Goal: Task Accomplishment & Management: Complete application form

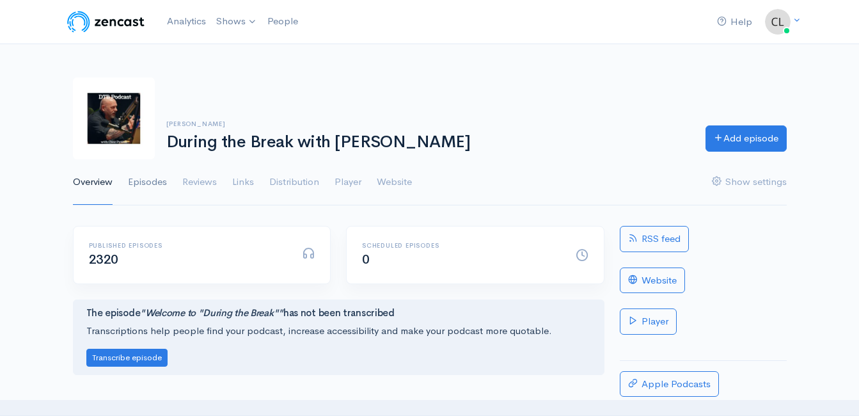
click at [151, 182] on link "Episodes" at bounding box center [147, 182] width 39 height 46
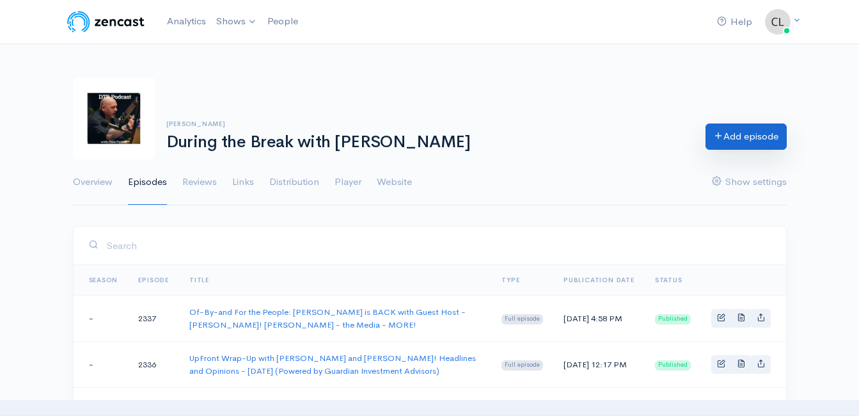
click at [737, 129] on link "Add episode" at bounding box center [746, 137] width 81 height 26
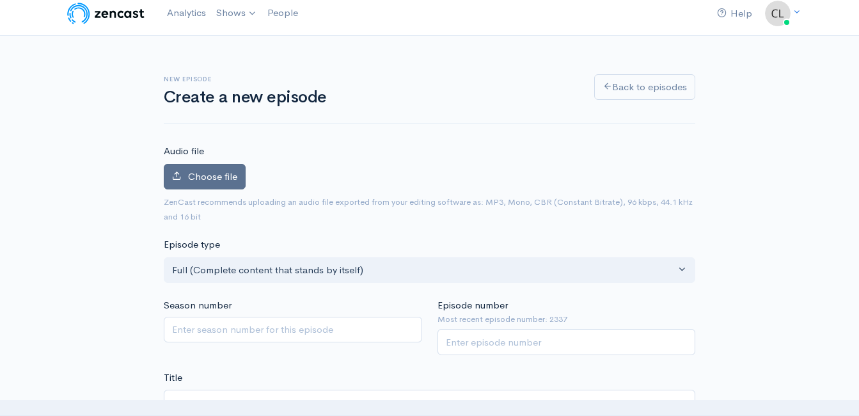
click at [199, 174] on span "Choose file" at bounding box center [212, 176] width 49 height 12
click at [0, 0] on input "Choose file" at bounding box center [0, 0] width 0 height 0
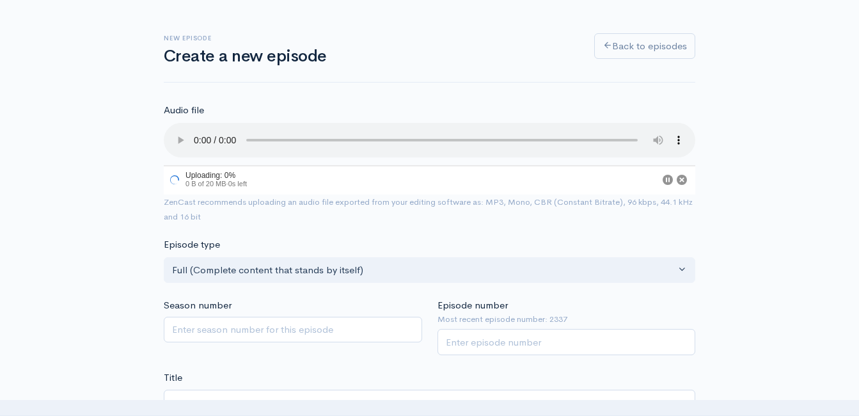
scroll to position [72, 0]
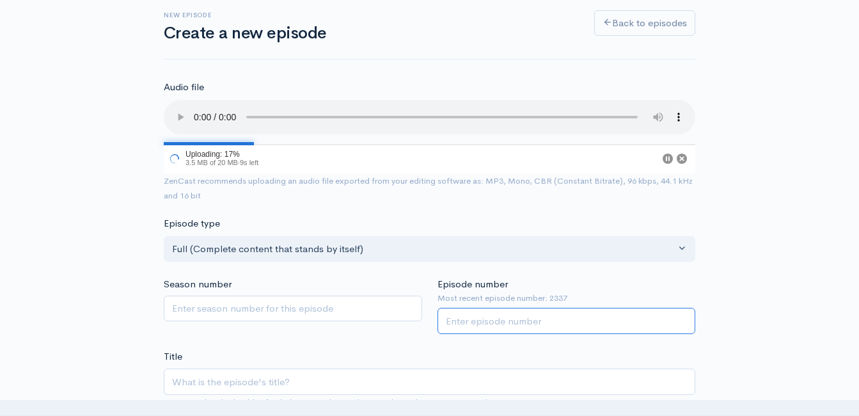
drag, startPoint x: 538, startPoint y: 323, endPoint x: 549, endPoint y: 327, distance: 11.5
click at [538, 323] on input "Episode number" at bounding box center [567, 321] width 259 height 26
type input "2338"
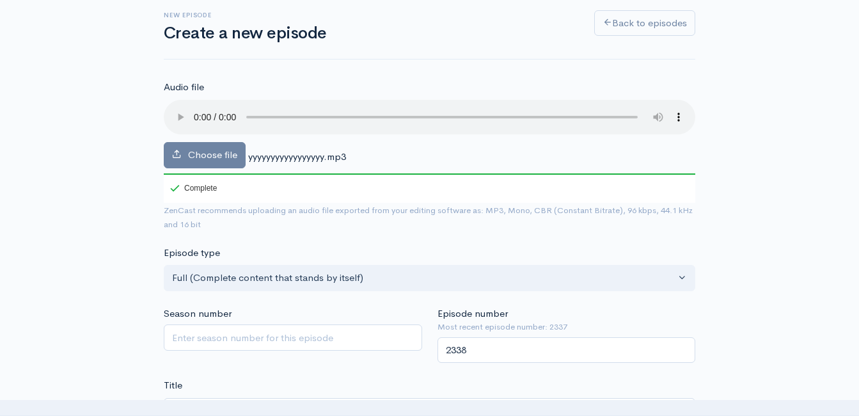
drag, startPoint x: 97, startPoint y: 301, endPoint x: 320, endPoint y: 337, distance: 225.6
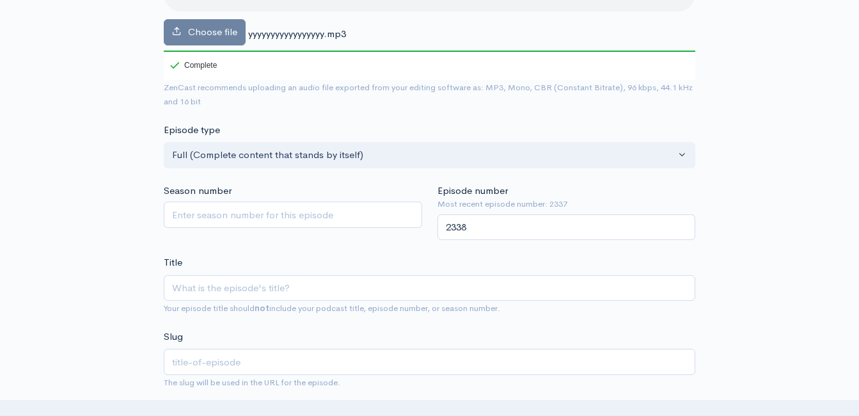
scroll to position [200, 0]
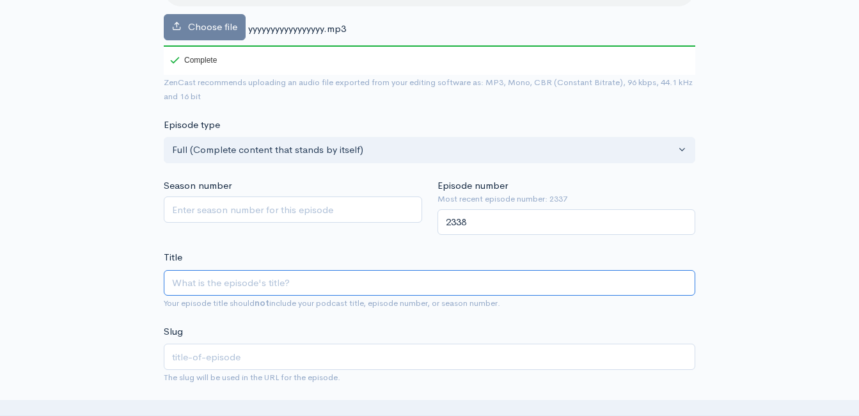
click at [367, 280] on input "Title" at bounding box center [430, 283] width 532 height 26
type input "C"
type input "c"
type input "Cha"
type input "cha"
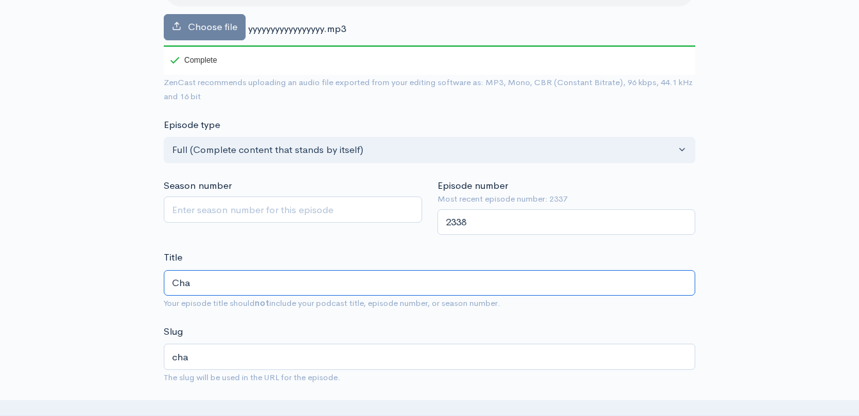
type input "Char"
type input "char"
type input "Charl"
type input "charl"
type input "Charli"
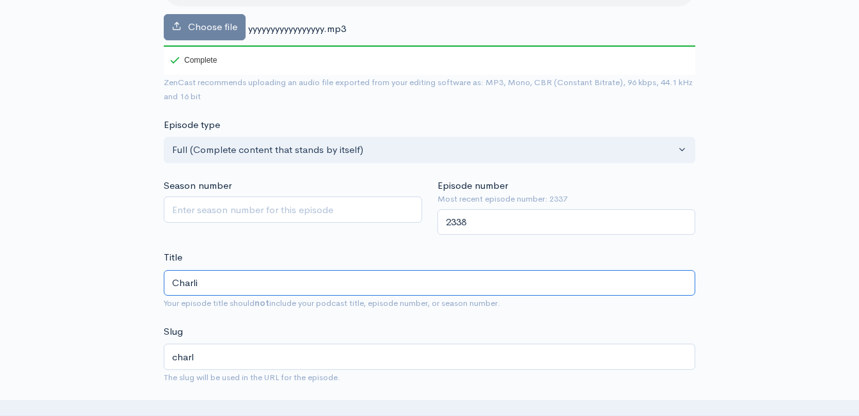
type input "charli"
type input "Charlie"
type input "charlie"
type input "Charlie K"
type input "charlie-k"
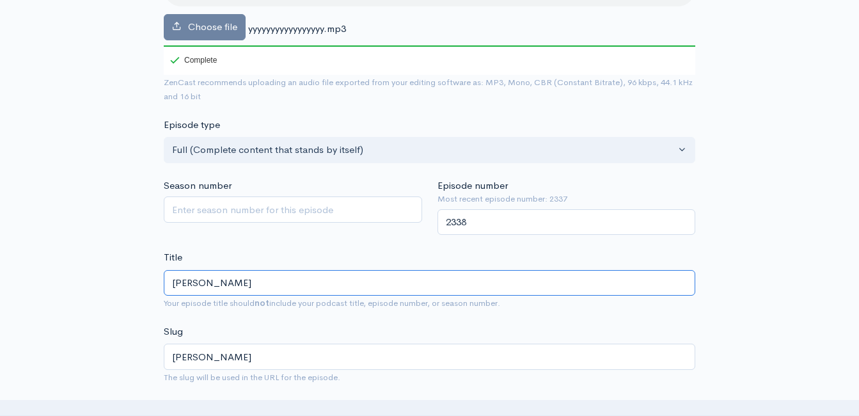
type input "Charlie Ki"
type input "charlie-ki"
type input "Charlie Kir"
type input "charlie-kir"
type input "Charlie Kirk"
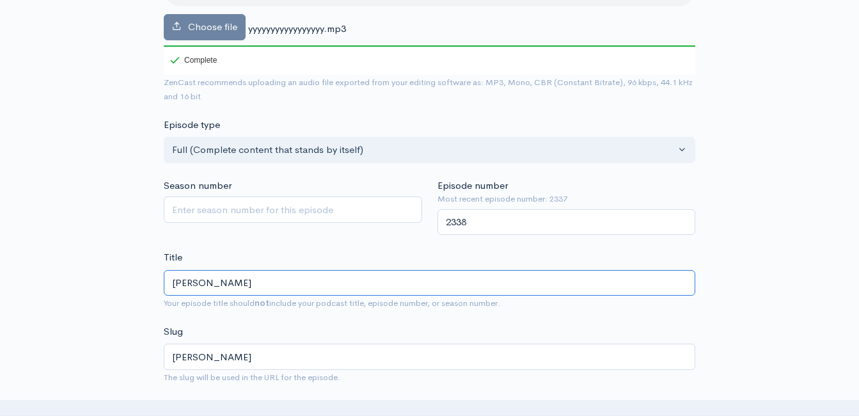
type input "charlie-kirk"
type input "Charlie Kirk - E"
type input "charlie-kirk-e"
type input "Charlie Kirk - Em"
type input "charlie-kirk-em"
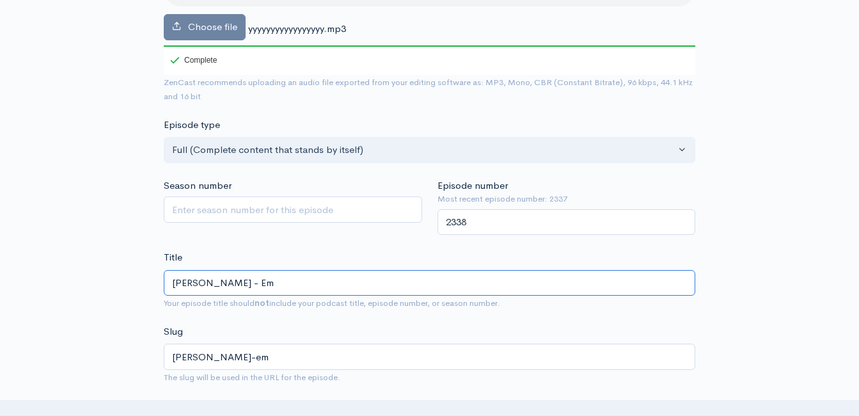
type input "Charlie Kirk - Emp"
type input "charlie-kirk-emp"
type input "Charlie Kirk - Empa"
type input "charlie-kirk-empa"
type input "Charlie Kirk - Empat"
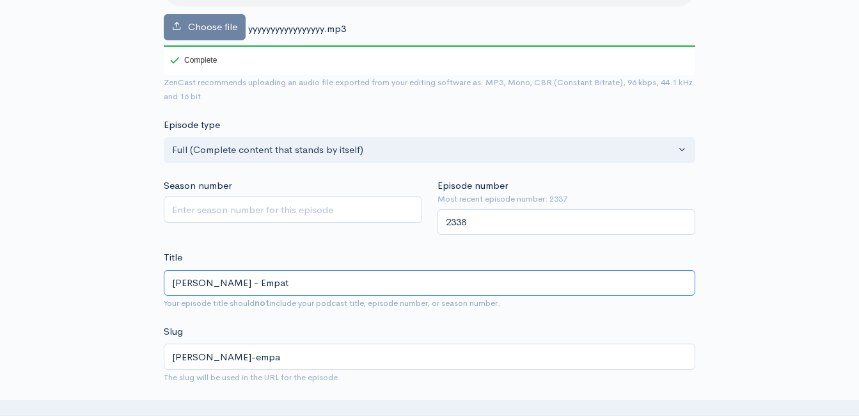
type input "charlie-kirk-empat"
type input "Charlie Kirk - Empath"
type input "charlie-kirk-empath"
type input "Charlie Kirk - Empathy"
type input "charlie-kirk-empathy"
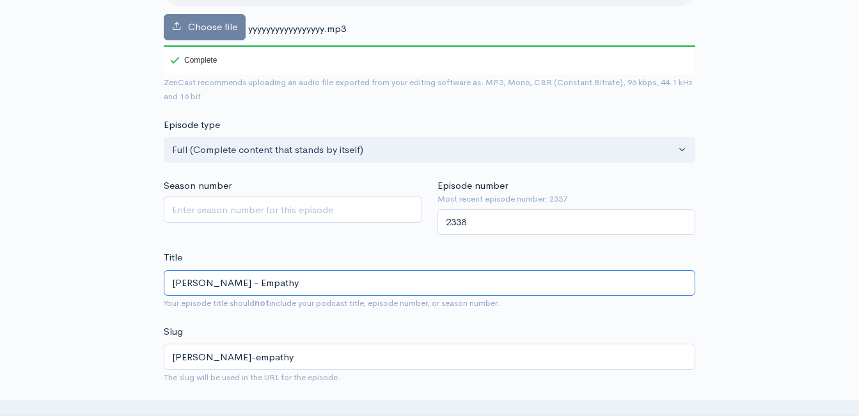
type input "Charlie Kirk - Empathy v"
type input "charlie-kirk-empathy-v"
type input "Charlie Kirk - Empathy vs"
type input "charlie-kirk-empathy-vs"
type input "Charlie Kirk - Empathy vs. S"
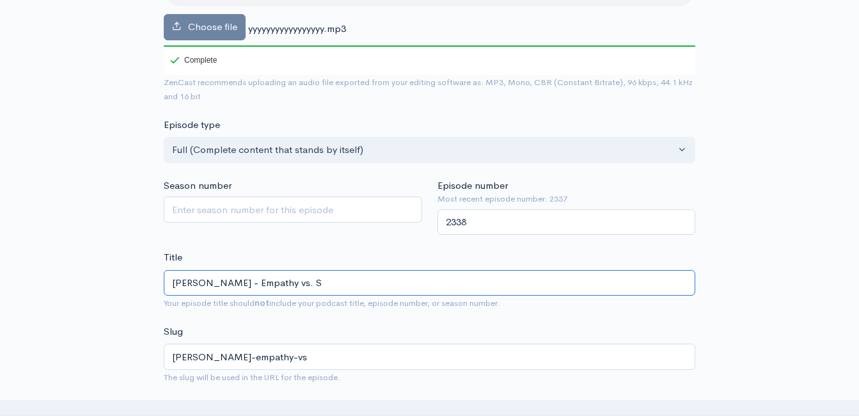
type input "charlie-kirk-empathy-vs-s"
type input "Charlie Kirk - Empathy vs. Sy"
type input "charlie-kirk-empathy-vs-sy"
type input "Charlie Kirk - Empathy vs. Sym"
type input "charlie-kirk-empathy-vs-sym"
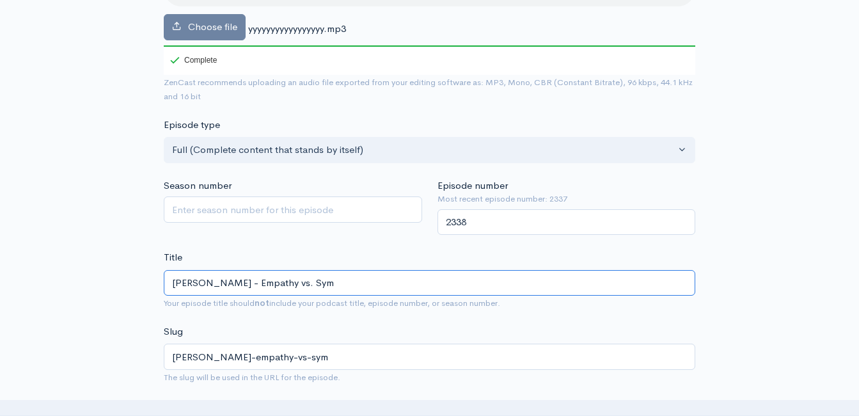
type input "Charlie Kirk - Empathy vs. Symp"
type input "charlie-kirk-empathy-vs-symp"
type input "Charlie Kirk - Empathy vs. Sympa"
type input "charlie-kirk-empathy-vs-sympa"
type input "Charlie Kirk - Empathy vs. Sympat"
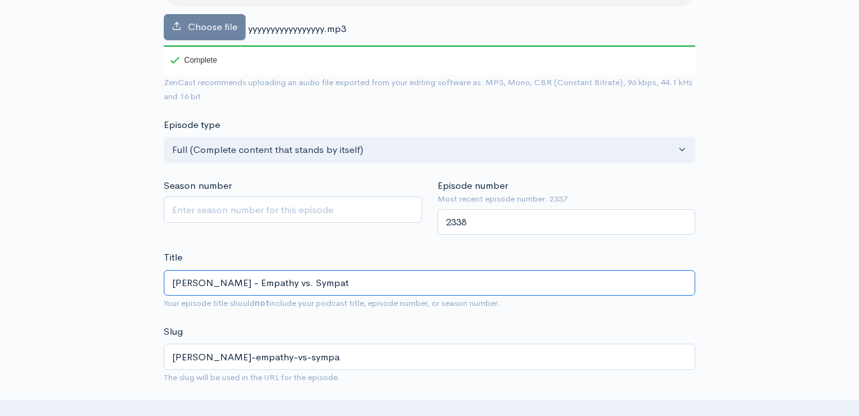
type input "charlie-kirk-empathy-vs-sympat"
type input "Charlie Kirk - Empathy vs. Sympath"
type input "charlie-kirk-empathy-vs-sympath"
type input "[PERSON_NAME] - Empathy vs. Sympathy"
type input "[PERSON_NAME]-empathy-vs-sympathy"
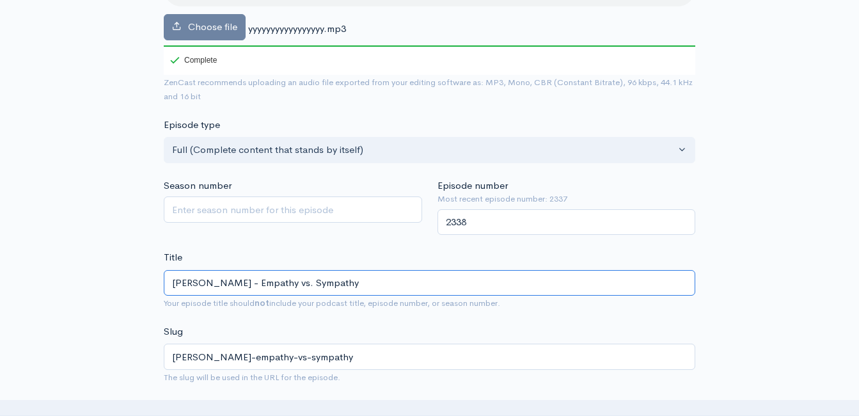
click at [233, 284] on input "[PERSON_NAME] - Empathy vs. Sympathy" at bounding box center [430, 283] width 532 height 26
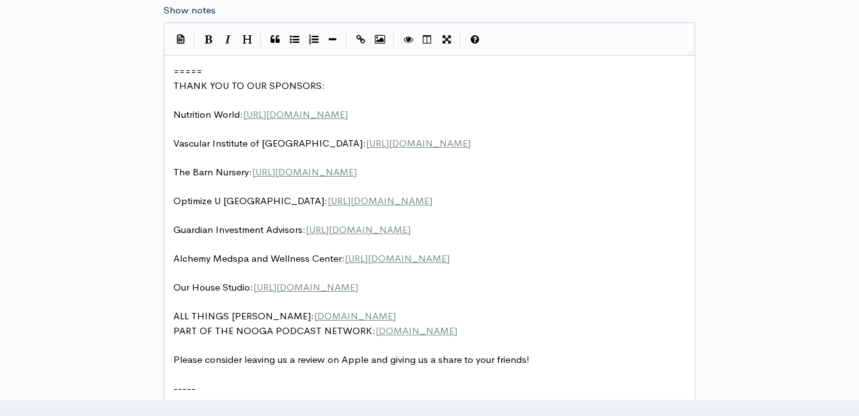
scroll to position [776, 0]
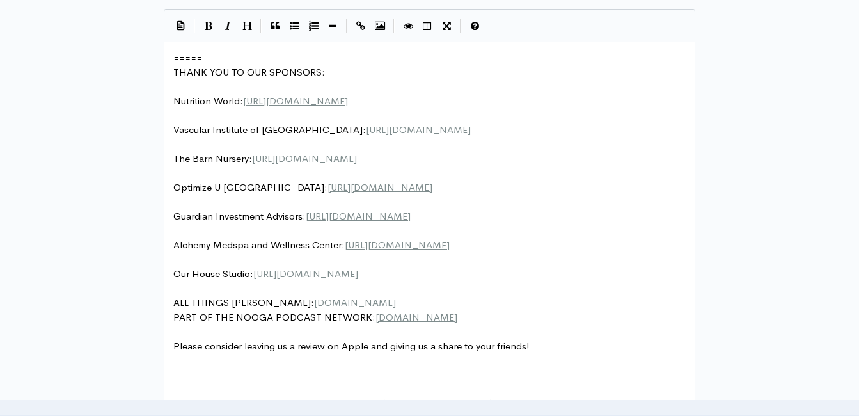
type input "[PERSON_NAME] - Empathy vs. Sympathy"
click at [509, 318] on pre "PART OF THE NOOGA PODCAST NETWORK: www.noogapodcasts.com" at bounding box center [434, 317] width 527 height 15
click at [556, 284] on pre "​" at bounding box center [434, 289] width 527 height 15
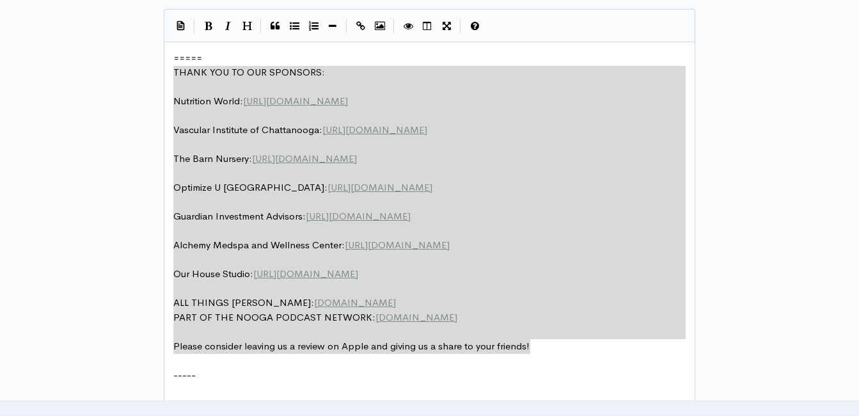
type textarea "===== THANK YOU TO OUR SPONSORS: Nutrition World: https://nutritionw.com/ Vascu…"
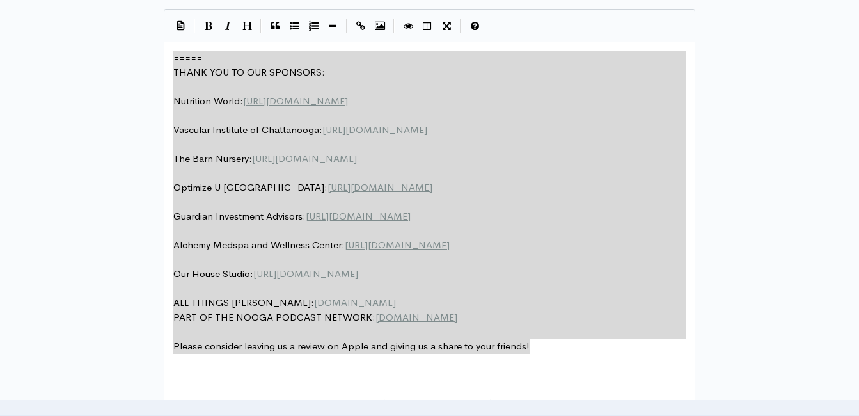
drag, startPoint x: 488, startPoint y: 333, endPoint x: 124, endPoint y: 38, distance: 468.7
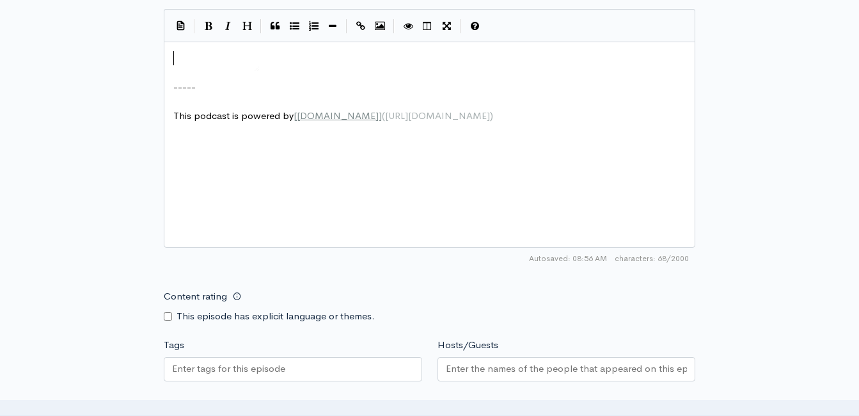
type textarea "​"
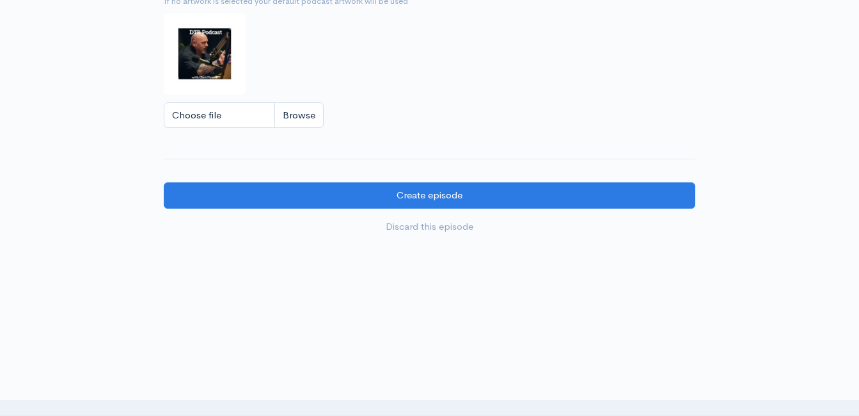
scroll to position [1202, 0]
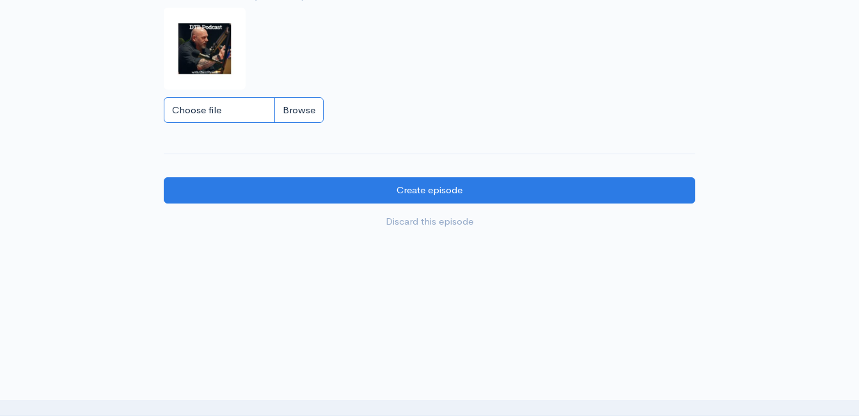
click at [301, 108] on input "Choose file" at bounding box center [244, 110] width 160 height 26
type input "C:\fakepath\charlie-kirk.jpg"
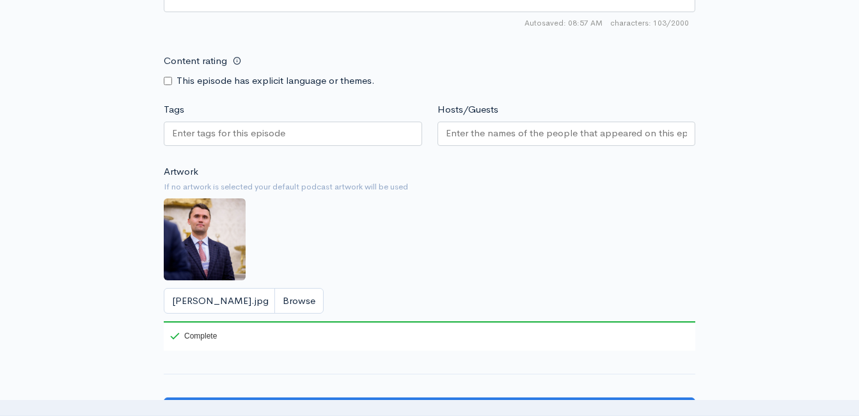
scroll to position [1024, 0]
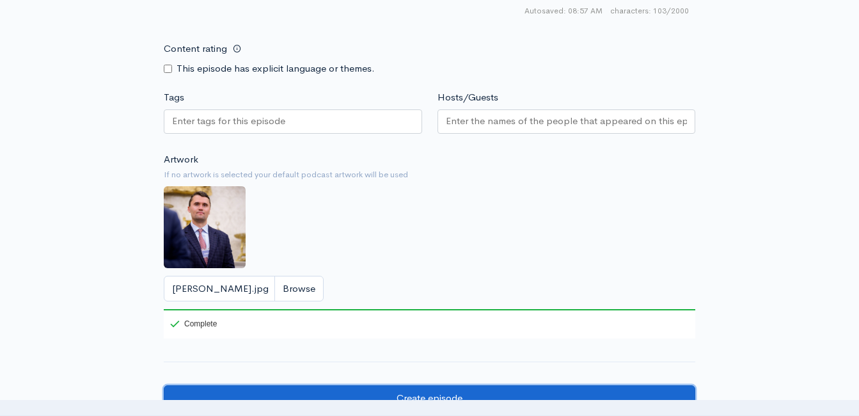
click at [388, 388] on input "Create episode" at bounding box center [430, 398] width 532 height 26
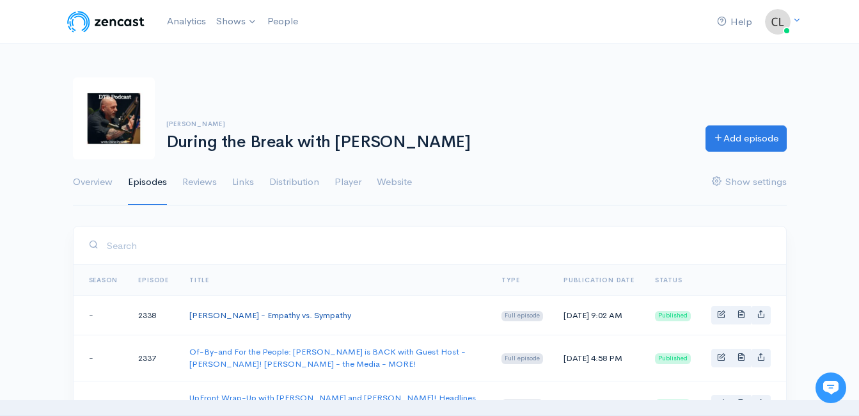
click at [310, 319] on link "[PERSON_NAME] - Empathy vs. Sympathy" at bounding box center [270, 315] width 162 height 11
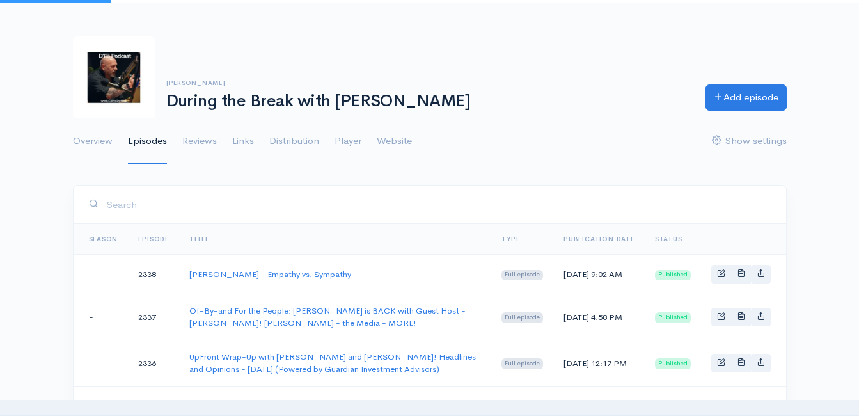
scroll to position [64, 0]
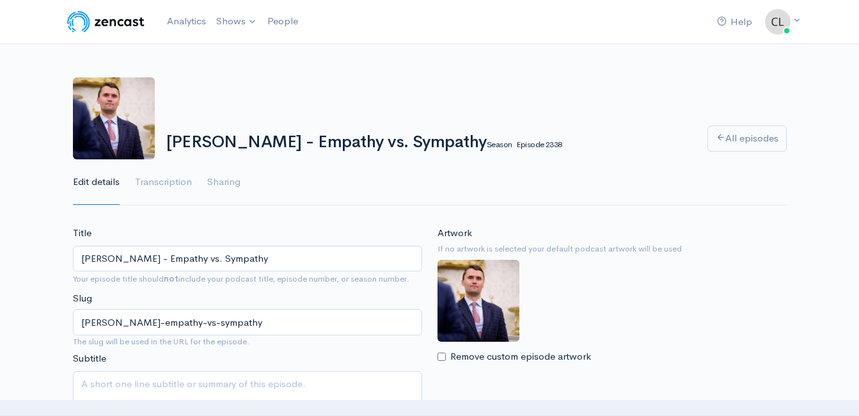
click at [305, 256] on input "[PERSON_NAME] - Empathy vs. Sympathy" at bounding box center [247, 259] width 349 height 26
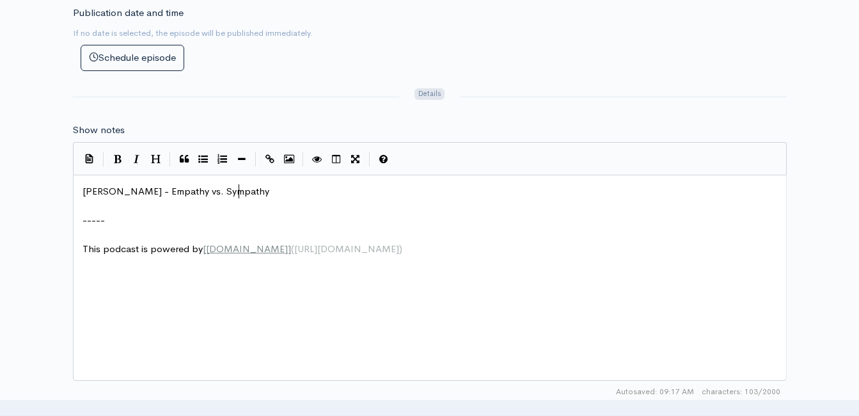
scroll to position [5, 0]
click at [285, 193] on pre "[PERSON_NAME] - Empathy vs. Sympathy" at bounding box center [435, 191] width 710 height 15
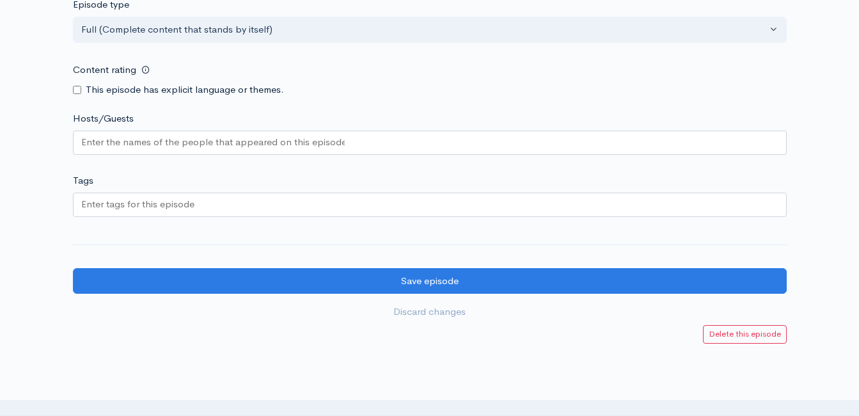
scroll to position [1152, 0]
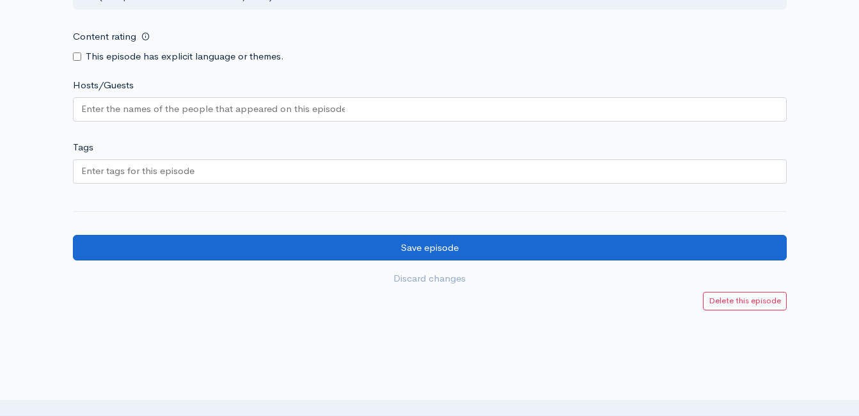
type textarea "AND I do have both when appropriate and called for - we all should!"
click at [313, 253] on input "Save episode" at bounding box center [430, 248] width 714 height 26
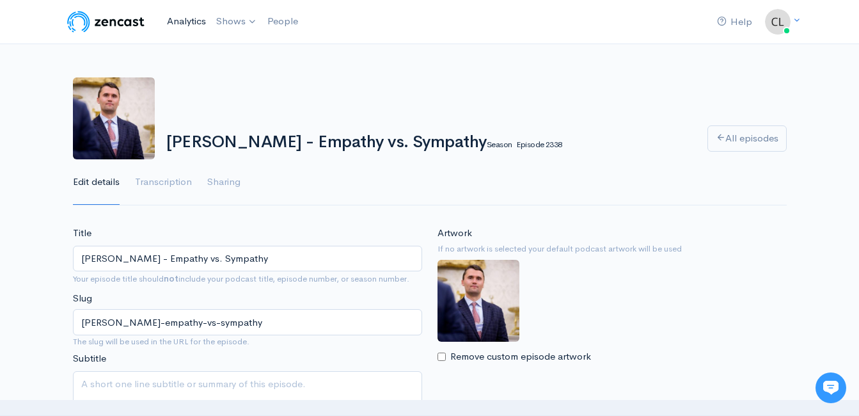
click at [185, 23] on link "Analytics" at bounding box center [186, 22] width 49 height 28
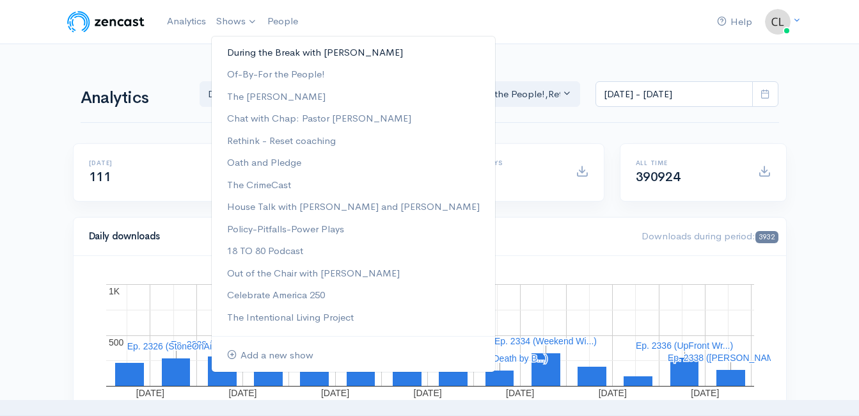
click at [245, 54] on link "During the Break with [PERSON_NAME]" at bounding box center [354, 53] width 284 height 22
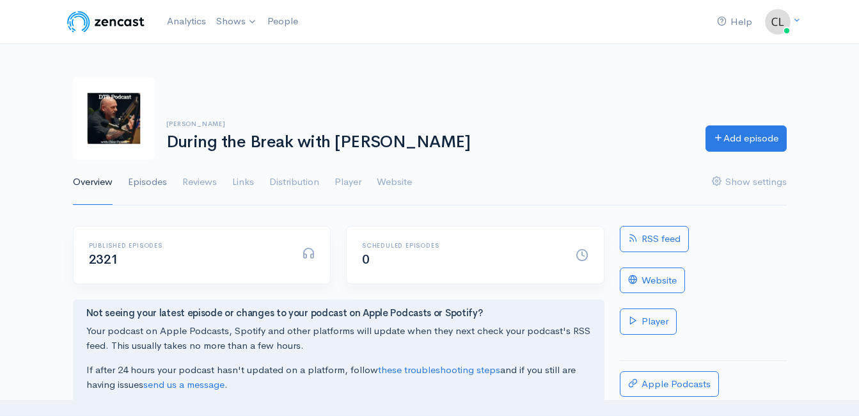
click at [152, 172] on link "Episodes" at bounding box center [147, 182] width 39 height 46
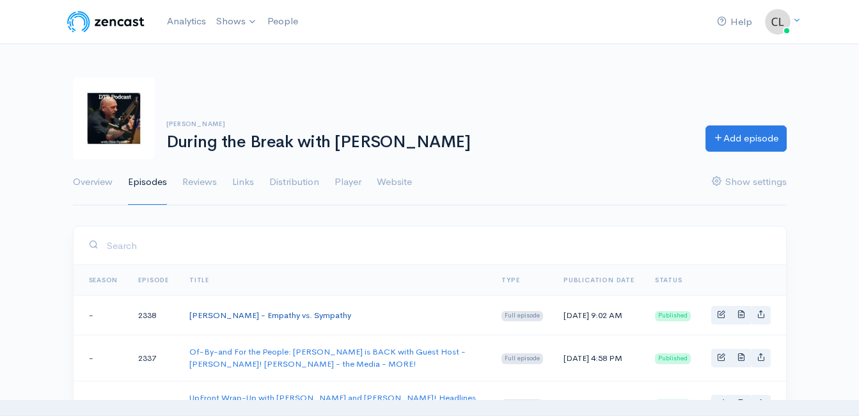
click at [301, 315] on link "Charlie Kirk - Empathy vs. Sympathy" at bounding box center [270, 315] width 162 height 11
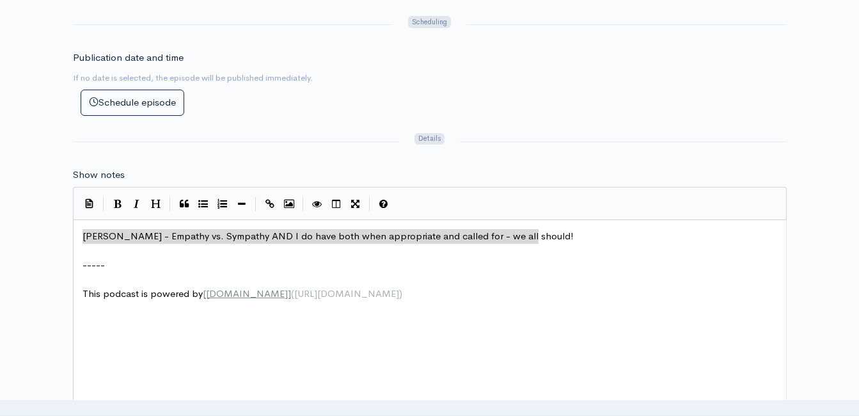
drag, startPoint x: 545, startPoint y: 233, endPoint x: 128, endPoint y: 220, distance: 416.8
type textarea "​Charlie Kirk - Empathy vs. Sympathy AND I do have both when appropriate and ca…"
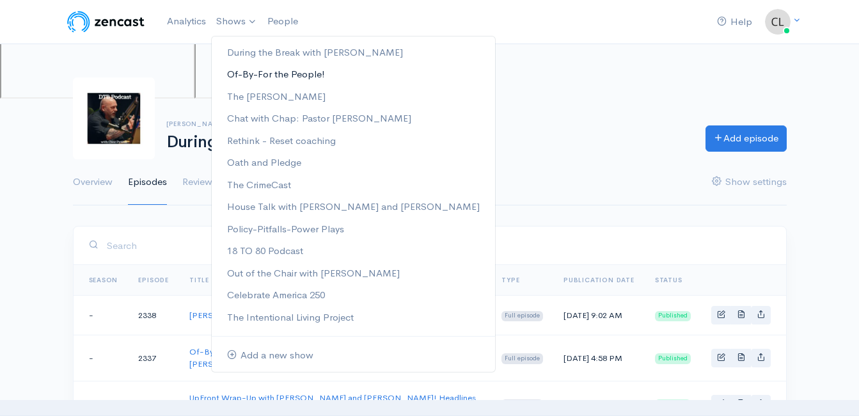
click at [249, 70] on link "Of-By-For the People!" at bounding box center [354, 74] width 284 height 22
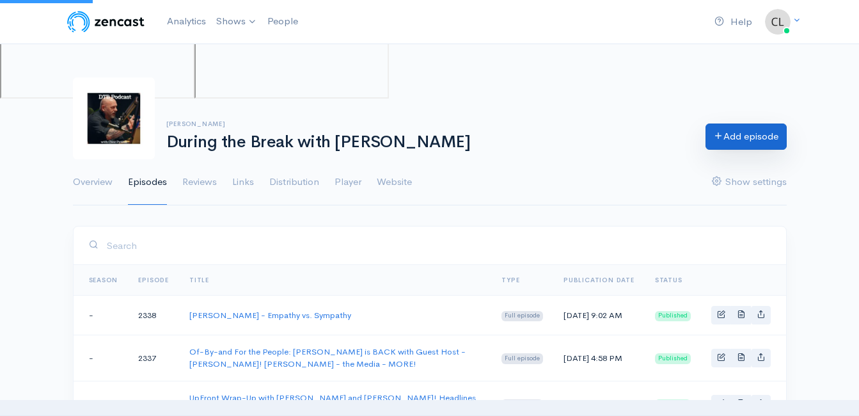
click at [724, 139] on link "Add episode" at bounding box center [746, 137] width 81 height 26
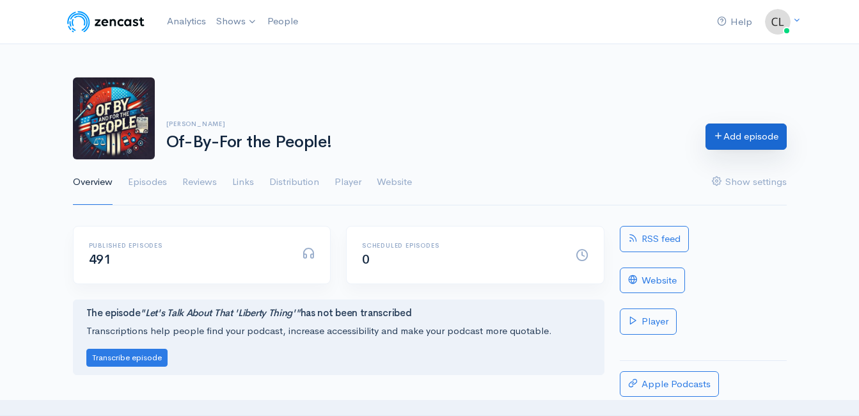
click at [756, 141] on link "Add episode" at bounding box center [746, 137] width 81 height 26
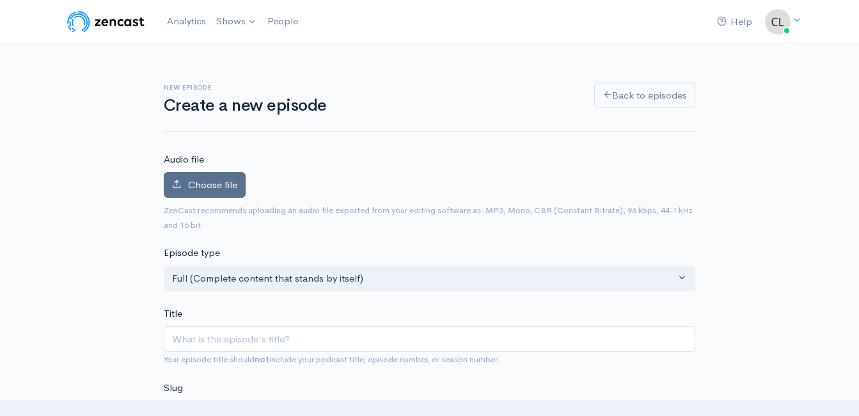
click at [193, 180] on span "Choose file" at bounding box center [212, 185] width 49 height 12
click at [0, 0] on input "Choose file" at bounding box center [0, 0] width 0 height 0
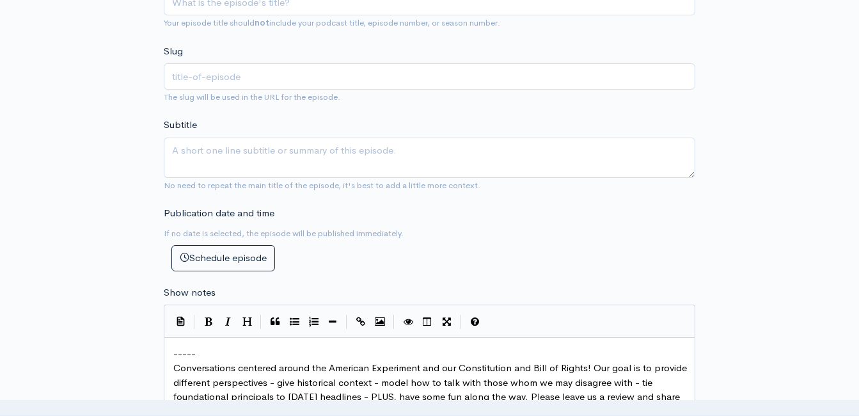
scroll to position [640, 0]
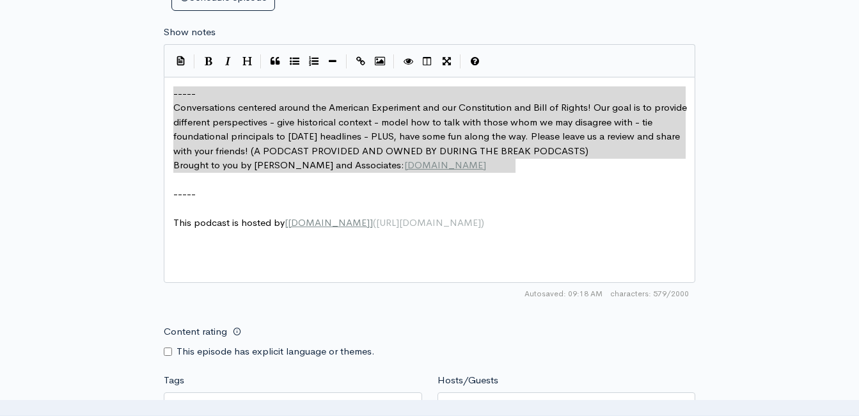
drag, startPoint x: 531, startPoint y: 168, endPoint x: 164, endPoint y: 96, distance: 373.6
type textarea "​----- Conversations centered around the American Experiment and our Constituti…"
paste textarea
drag, startPoint x: 531, startPoint y: 173, endPoint x: 58, endPoint y: 58, distance: 486.3
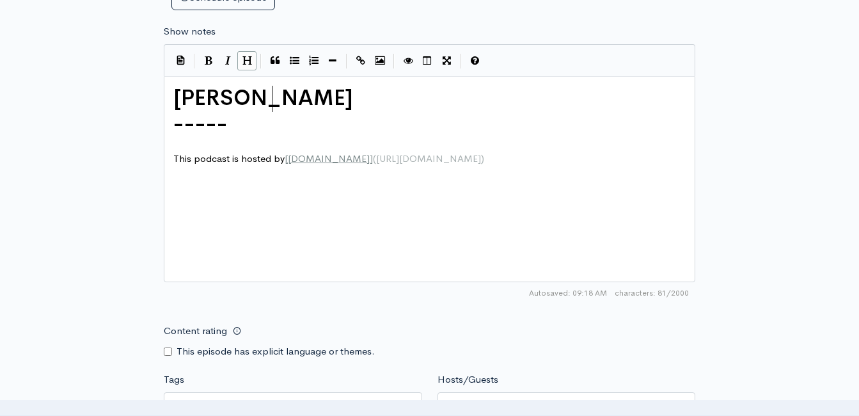
scroll to position [4, 45]
type textarea "Charlie Kirk -"
type textarea "P"
type textarea ": Sympathy vs. Empaht"
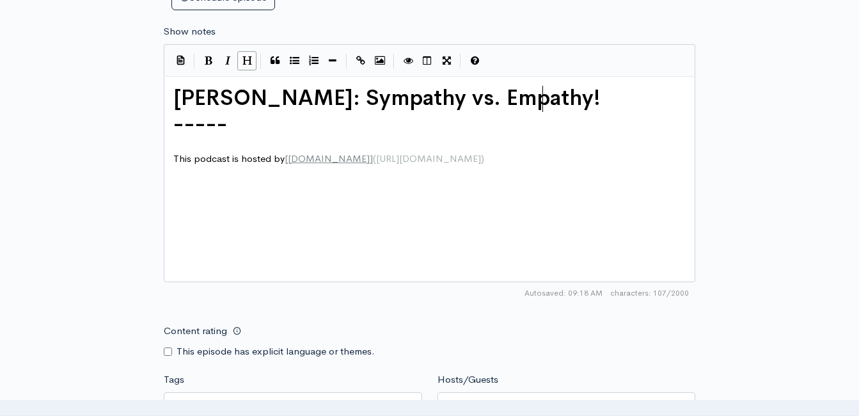
type textarea "thy! we"
type textarea "AND we"
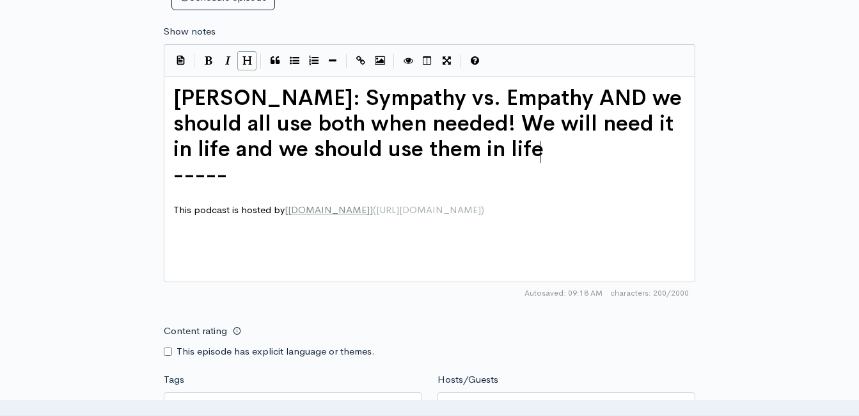
type textarea "we should all use both when needed! We will need it in life and we should use t…"
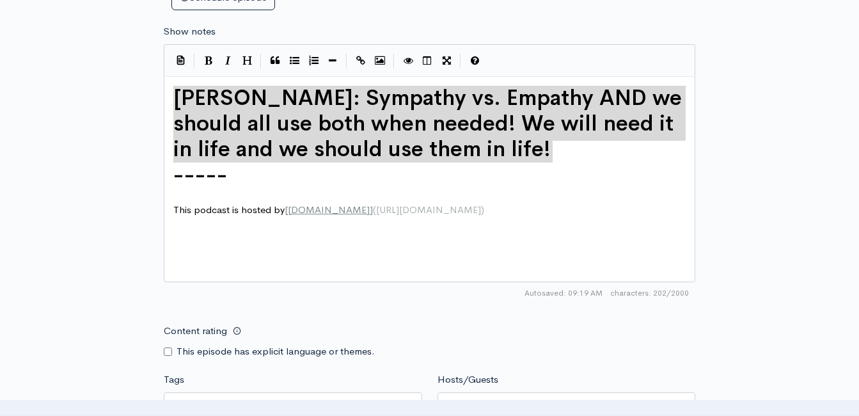
drag, startPoint x: 553, startPoint y: 149, endPoint x: 168, endPoint y: 97, distance: 388.7
type textarea "​Charlie Kirk: Sympathy vs. Empathy AND we should all use both when needed! We …"
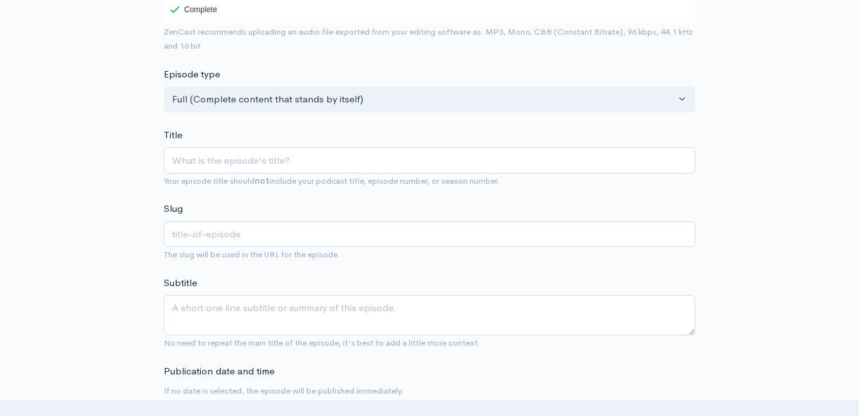
scroll to position [221, 0]
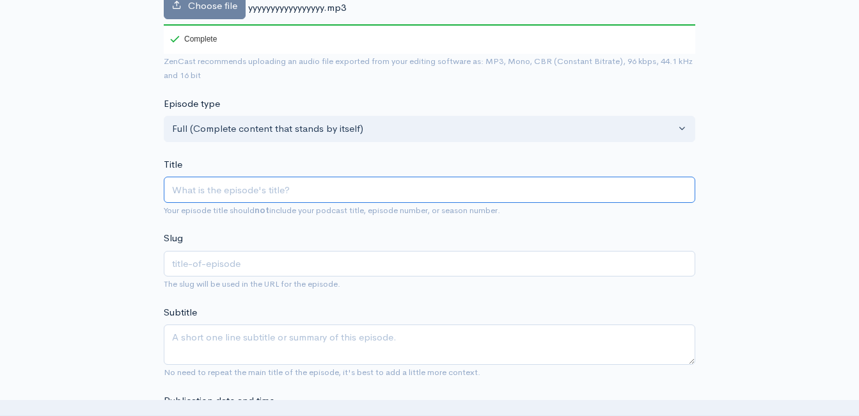
click at [248, 192] on input "Title" at bounding box center [430, 190] width 532 height 26
type input "C"
type input "c"
type input "Ca"
type input "ca"
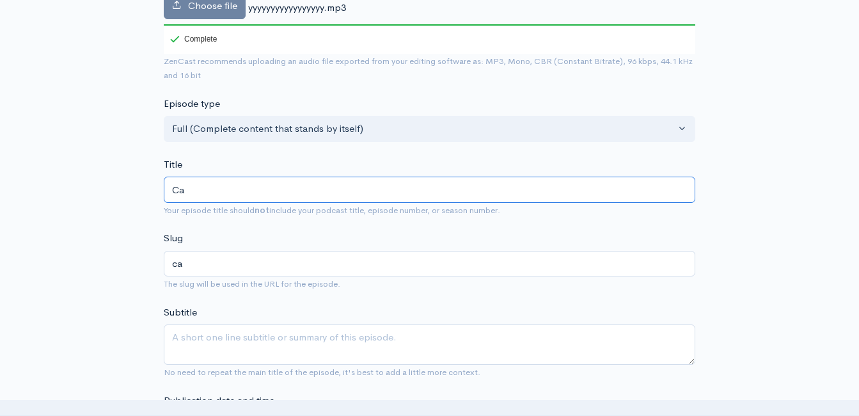
type input "Cah"
type input "cah"
type input "Cahr"
type input "cahr"
type input "Cahrl"
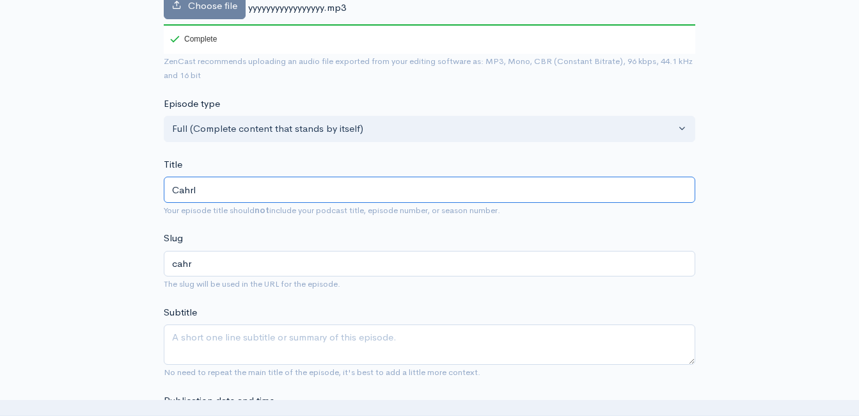
type input "cahrl"
type input "Cahrli"
type input "cahrli"
type input "Cahrlie"
type input "cahrlie"
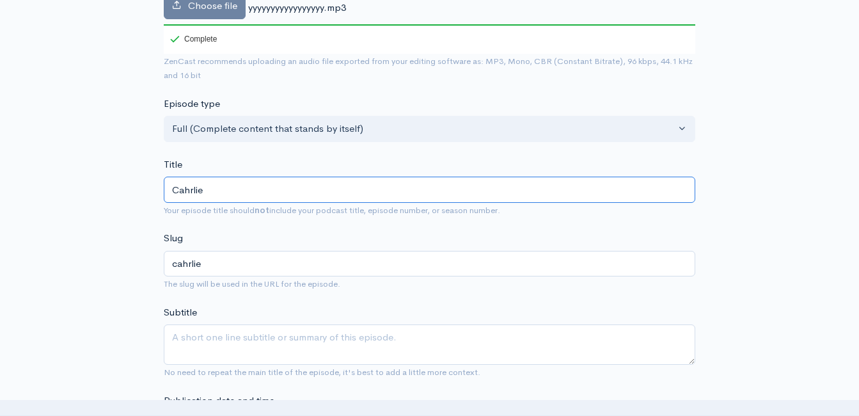
type input "Cahrli"
type input "cahrli"
type input "Cahrl"
type input "cahrl"
type input "Cahr"
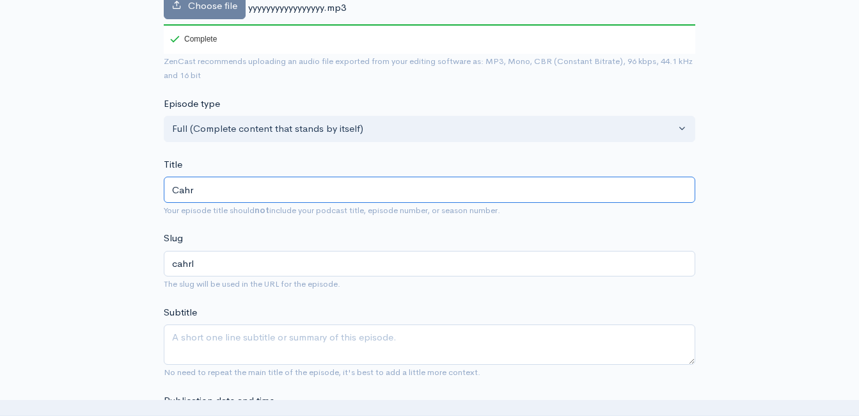
type input "cahr"
type input "Cah"
type input "cah"
type input "Ca"
type input "ca"
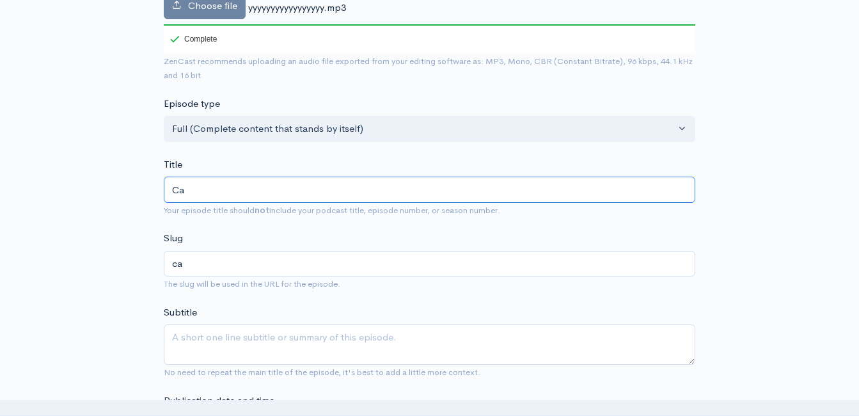
type input "C"
type textarea "Charlie Kirk: Sympathy vs. Empathy AND we should all use both when needed! We w…"
type input "c"
type input "Ch"
type input "ch"
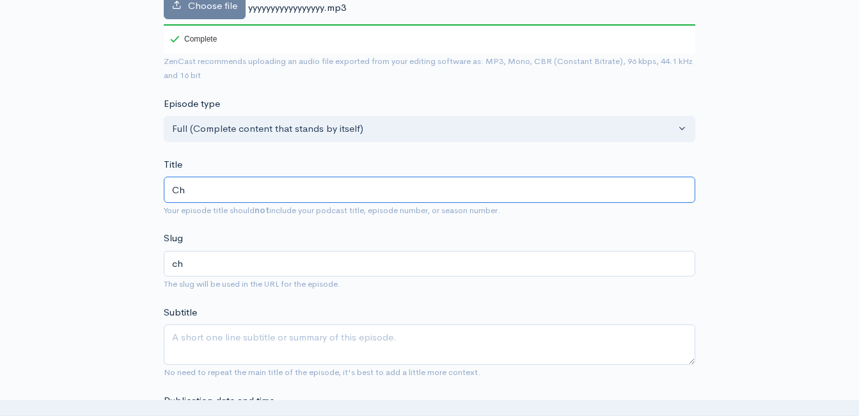
type input "Cha"
type input "cha"
type input "Char"
type input "char"
type input "Charl"
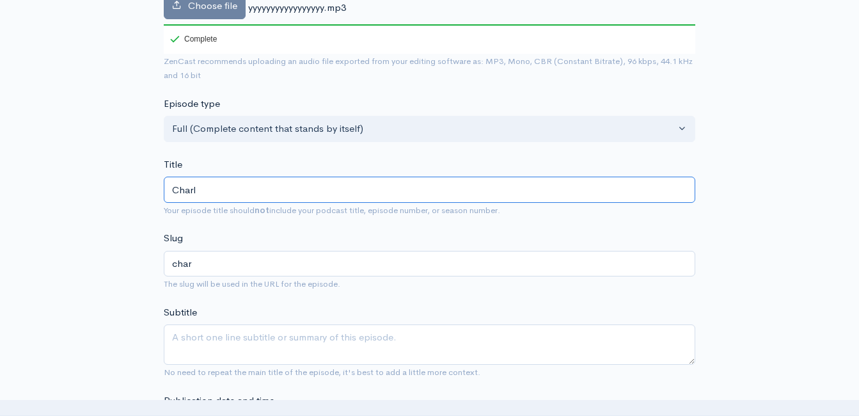
type input "charl"
type input "Charli"
type input "charli"
type input "Charlie"
type input "charlie"
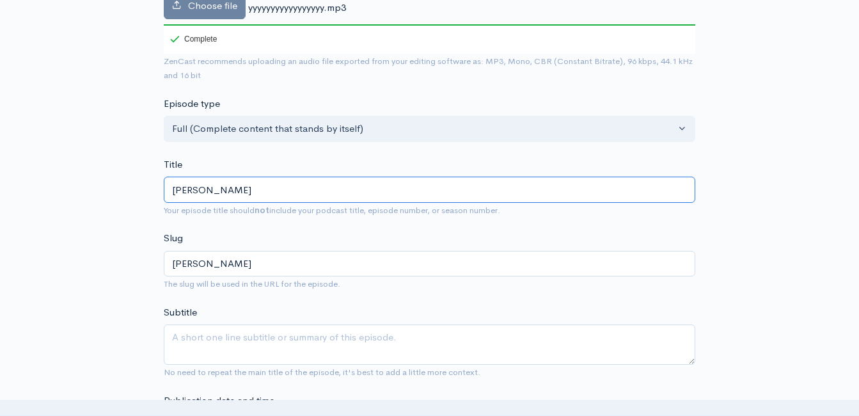
type input "Charlie K"
type input "charlie-k"
type input "Charlie Ki"
type input "charlie-ki"
type input "Charlie Kir"
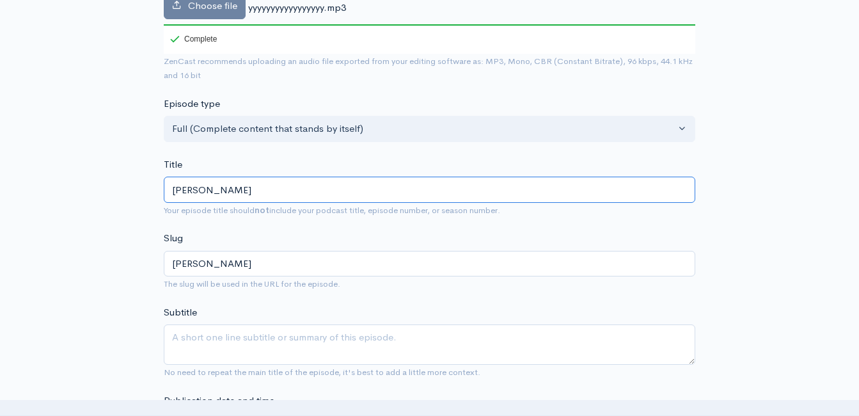
type input "charlie-kir"
type input "Charlie Kirk"
type input "charlie-kirk"
type input "Charlie Kirk: S"
type input "charlie-kirk-s"
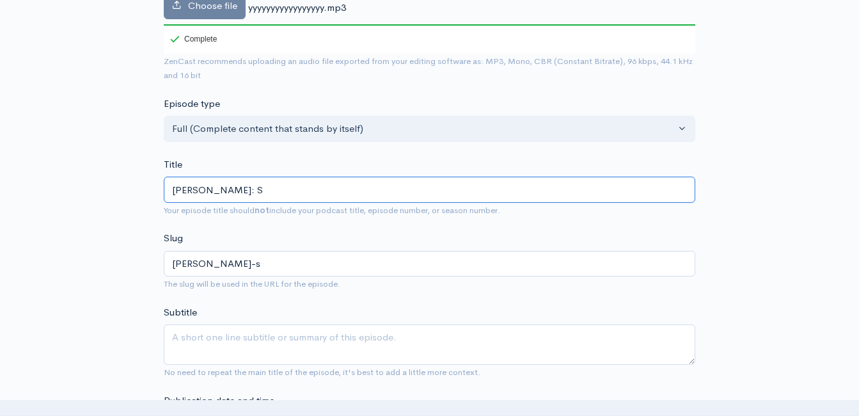
type input "Charlie Kirk: Sy"
type input "charlie-kirk-sy"
type input "Charlie Kirk: Sym"
type input "charlie-kirk-sym"
type input "Charlie Kirk: Symp"
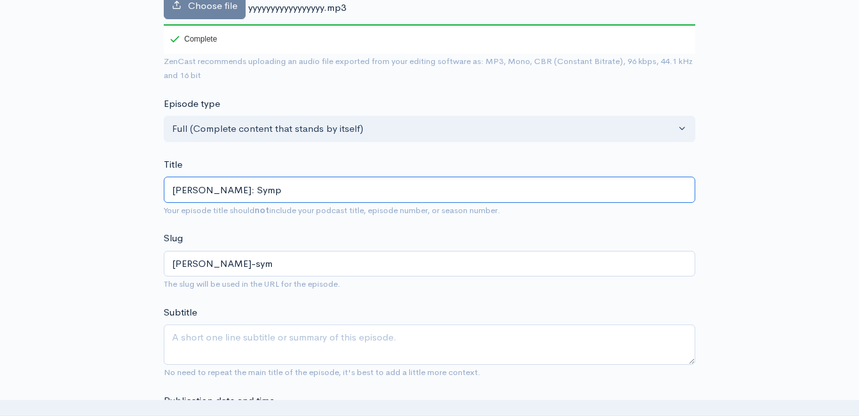
type input "charlie-kirk-symp"
type input "Charlie Kirk: Sympa"
type input "charlie-kirk-sympa"
type input "Charlie Kirk: Sympat"
type input "charlie-kirk-sympat"
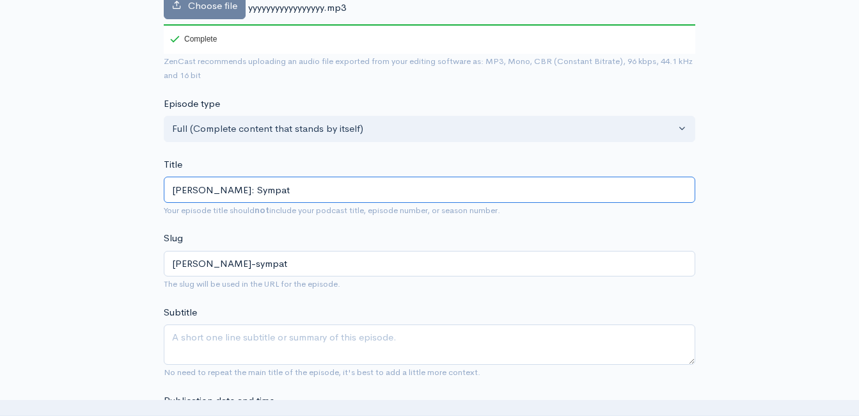
type input "Charlie Kirk: Sympath"
type input "charlie-kirk-sympath"
type input "Charlie Kirk: Sympathy"
type input "charlie-kirk-sympathy"
type input "Charlie Kirk: Sympathy v"
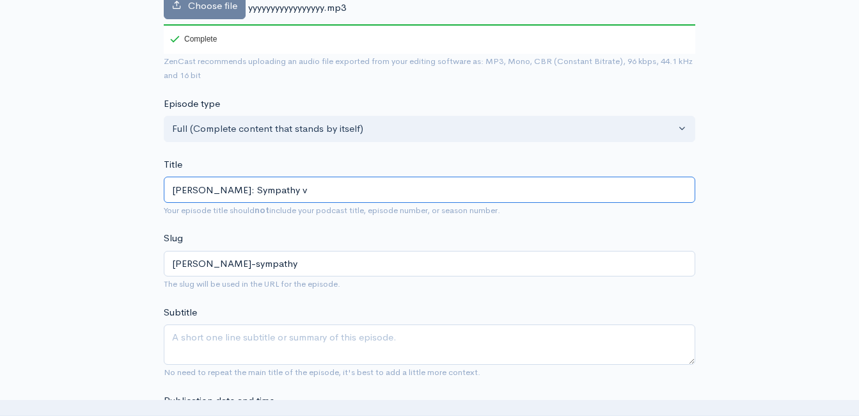
type input "charlie-kirk-sympathy-v"
type input "Charlie Kirk: Sympathy vs"
type input "charlie-kirk-sympathy-vs"
type input "Charlie Kirk: Sympathy vs. E"
type input "charlie-kirk-sympathy-vs-e"
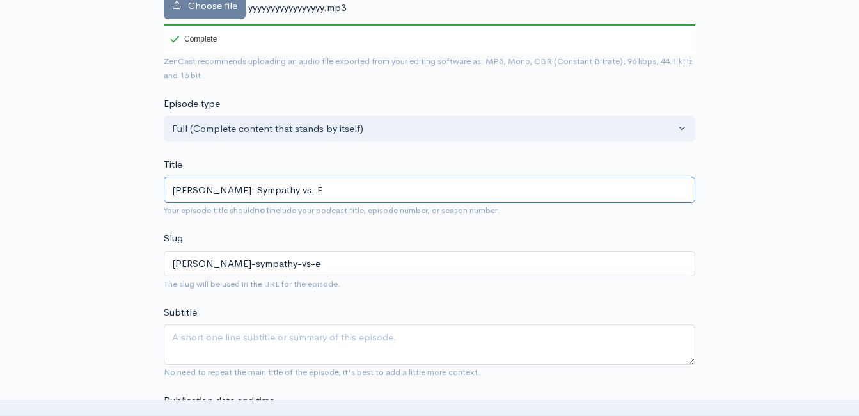
type input "Charlie Kirk: Sympathy vs. Em"
type input "charlie-kirk-sympathy-vs-em"
type input "Charlie Kirk: Sympathy vs. Emp"
type input "charlie-kirk-sympathy-vs-emp"
type input "Charlie Kirk: Sympathy vs. Empa"
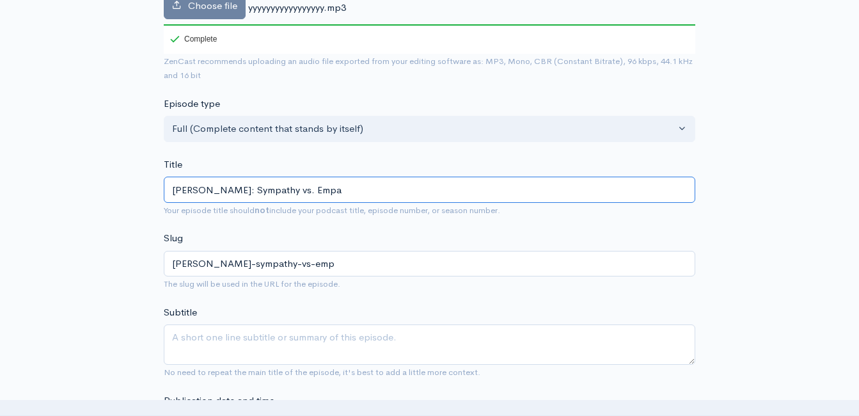
type input "charlie-kirk-sympathy-vs-empa"
type input "Charlie Kirk: Sympathy vs. Empat"
type input "charlie-kirk-sympathy-vs-empat"
type input "Charlie Kirk: Sympathy vs. Empath"
type input "charlie-kirk-sympathy-vs-empath"
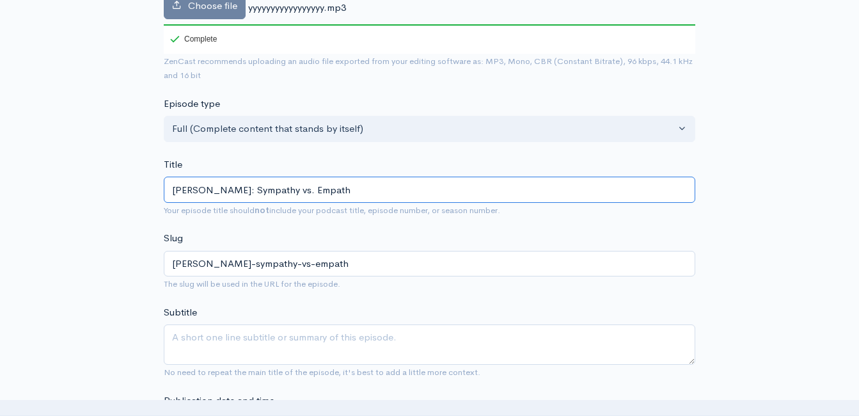
type input "Charlie Kirk: Sympathy vs. Empathy"
type input "charlie-kirk-sympathy-vs-empathy"
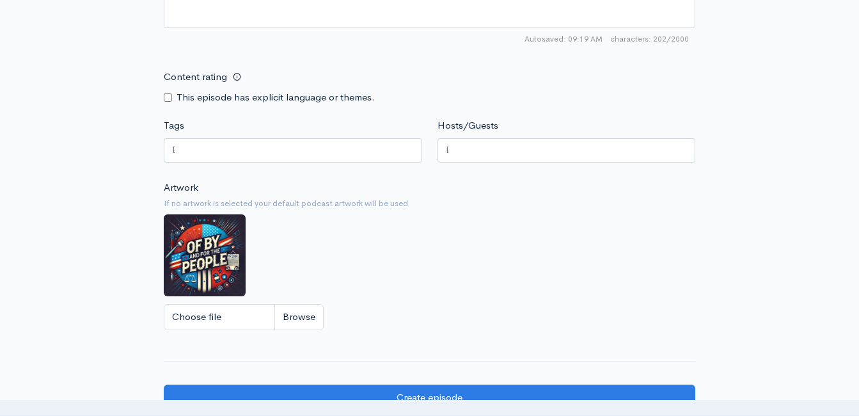
scroll to position [925, 0]
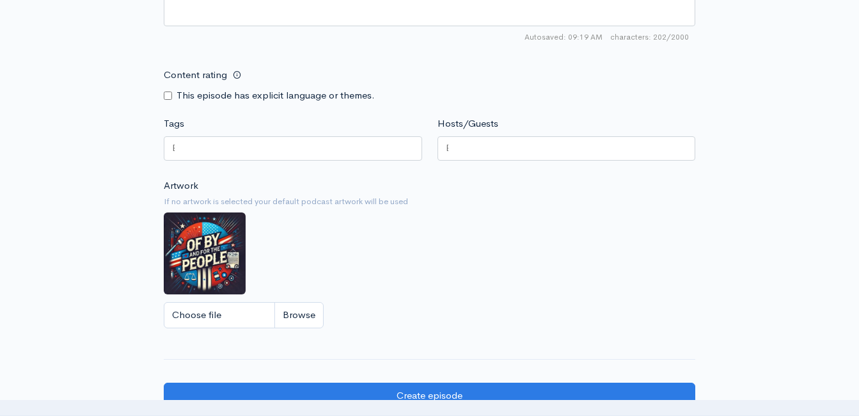
type input "Charlie Kirk: Sympathy vs. Empathy!"
click at [289, 324] on input "Choose file" at bounding box center [244, 315] width 160 height 26
type input "C:\fakepath\charlie-kirk.jpg"
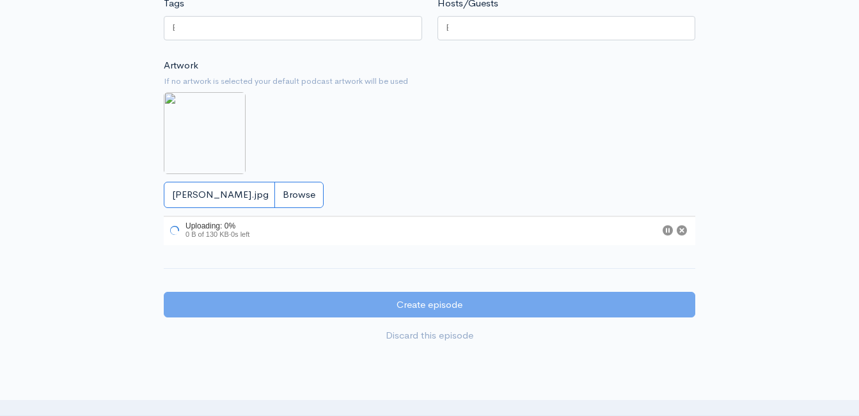
scroll to position [1053, 0]
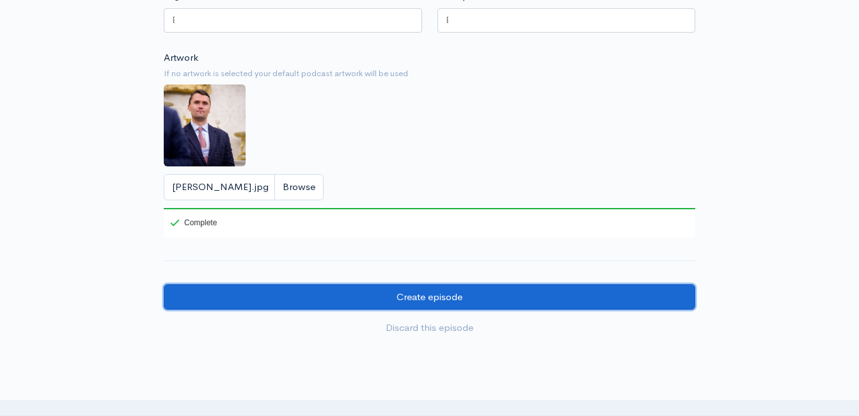
click at [437, 301] on input "Create episode" at bounding box center [430, 297] width 532 height 26
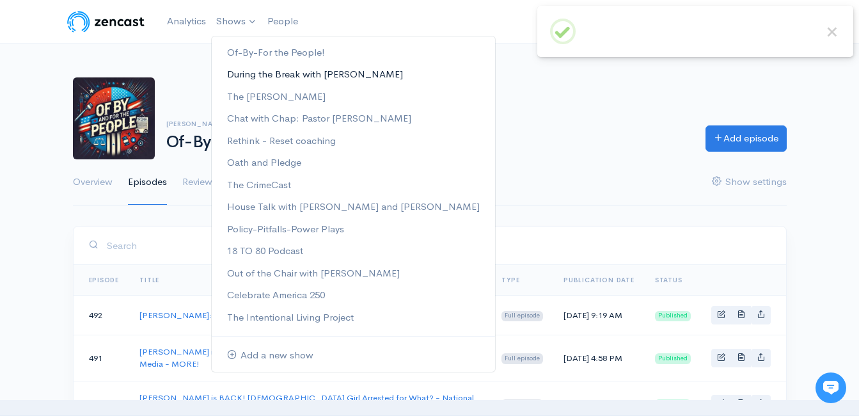
click at [251, 77] on link "During the Break with [PERSON_NAME]" at bounding box center [354, 74] width 284 height 22
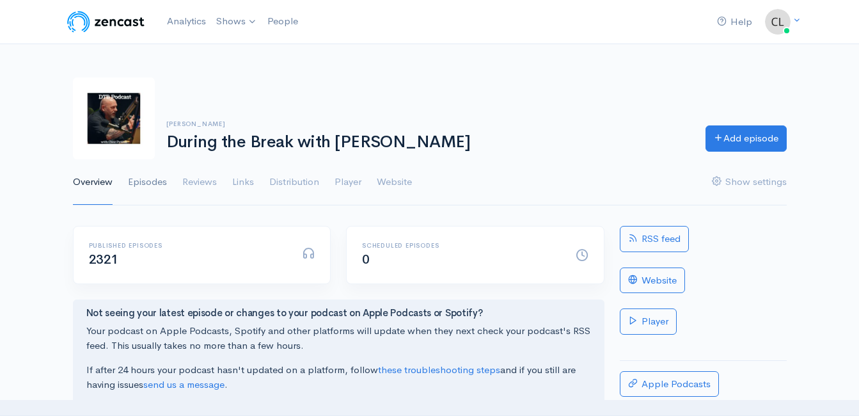
click at [161, 180] on link "Episodes" at bounding box center [147, 182] width 39 height 46
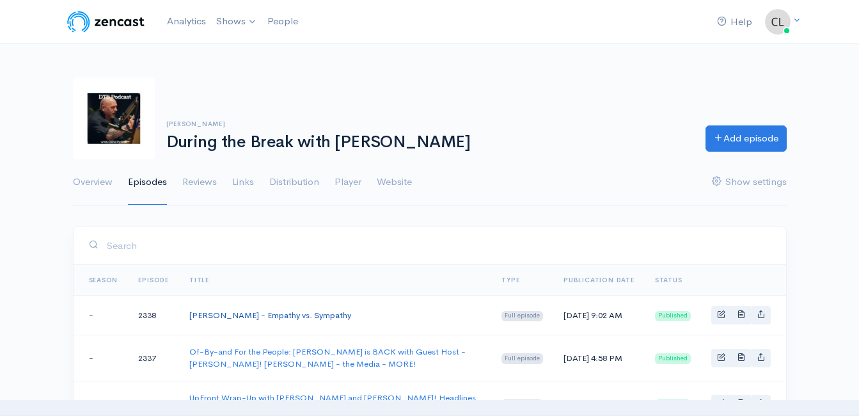
click at [270, 316] on link "[PERSON_NAME] - Empathy vs. Sympathy" at bounding box center [270, 315] width 162 height 11
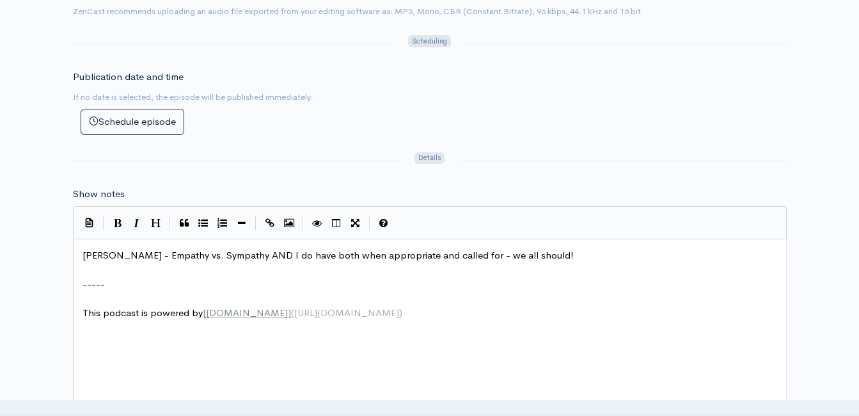
scroll to position [5, 0]
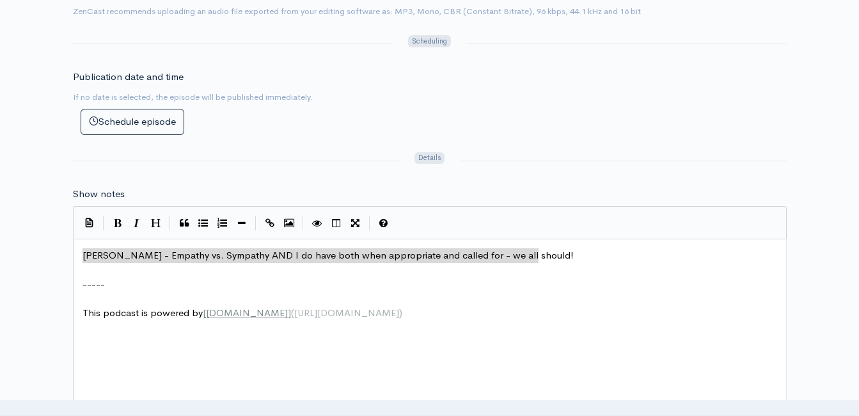
drag, startPoint x: 535, startPoint y: 253, endPoint x: 82, endPoint y: 256, distance: 453.1
type textarea "​[PERSON_NAME] - Empathy vs. Sympathy AND I do have both when appropriate and c…"
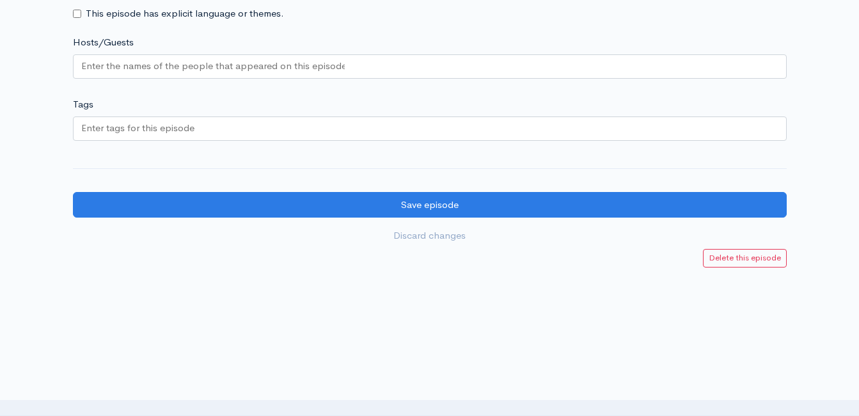
scroll to position [1213, 0]
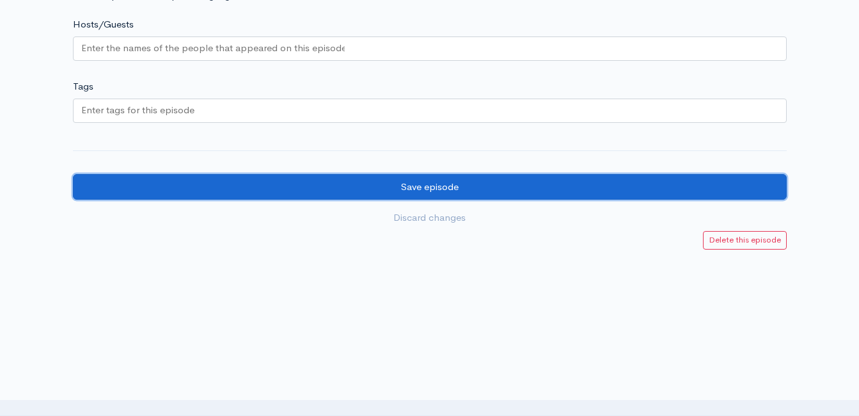
click at [463, 191] on input "Save episode" at bounding box center [430, 187] width 714 height 26
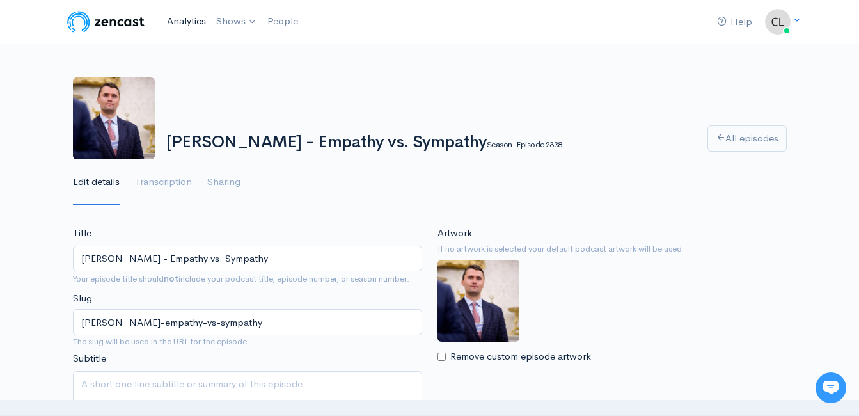
click at [168, 24] on link "Analytics" at bounding box center [186, 22] width 49 height 28
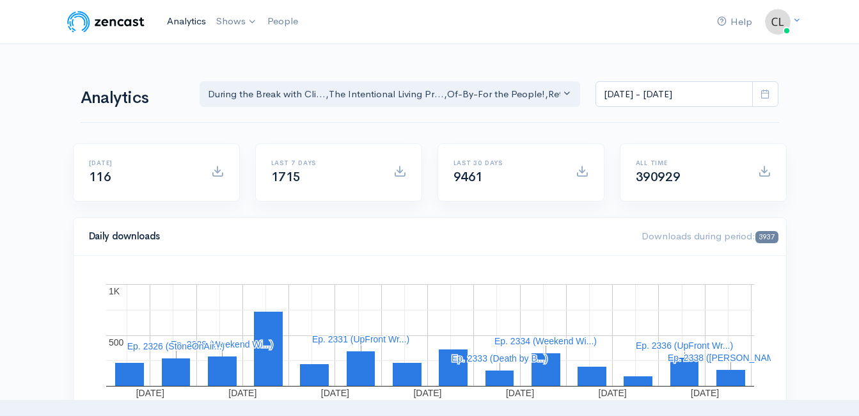
click at [174, 22] on link "Analytics" at bounding box center [186, 22] width 49 height 28
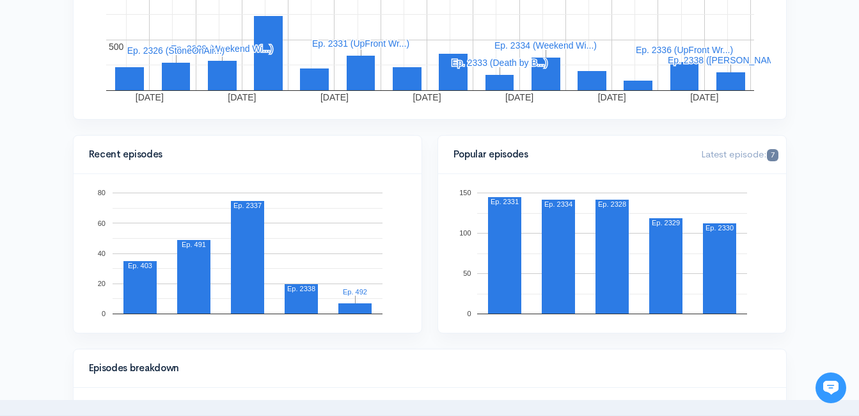
scroll to position [320, 0]
